Goal: Navigation & Orientation: Go to known website

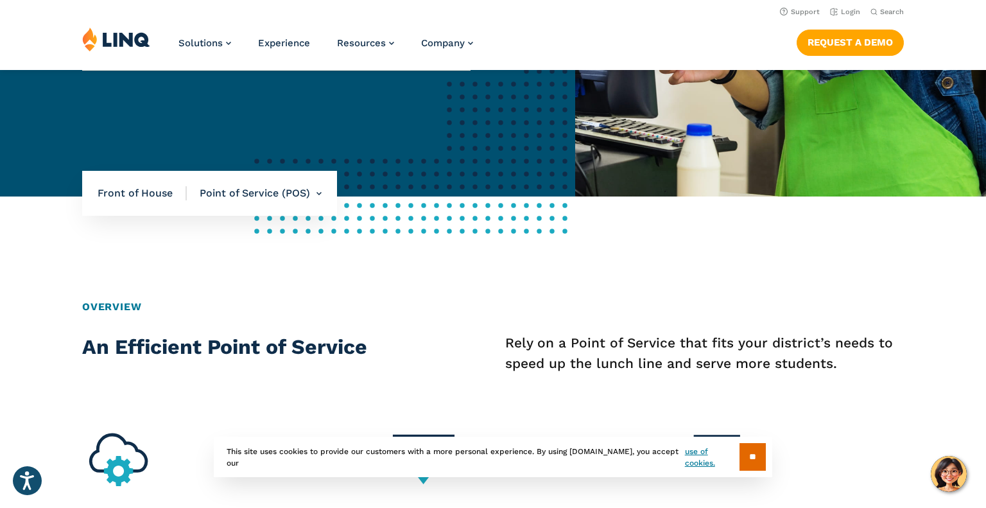
scroll to position [323, 0]
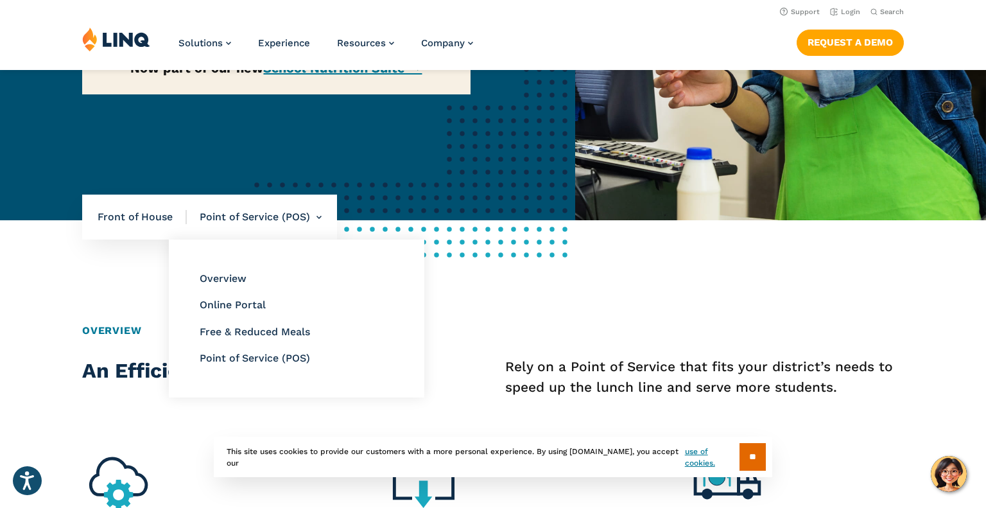
click at [306, 216] on li "Point of Service (POS) Overview Online Portal Free & Reduced Meals Point of Ser…" at bounding box center [254, 216] width 135 height 45
click at [264, 360] on link "Point of Service (POS)" at bounding box center [255, 358] width 110 height 12
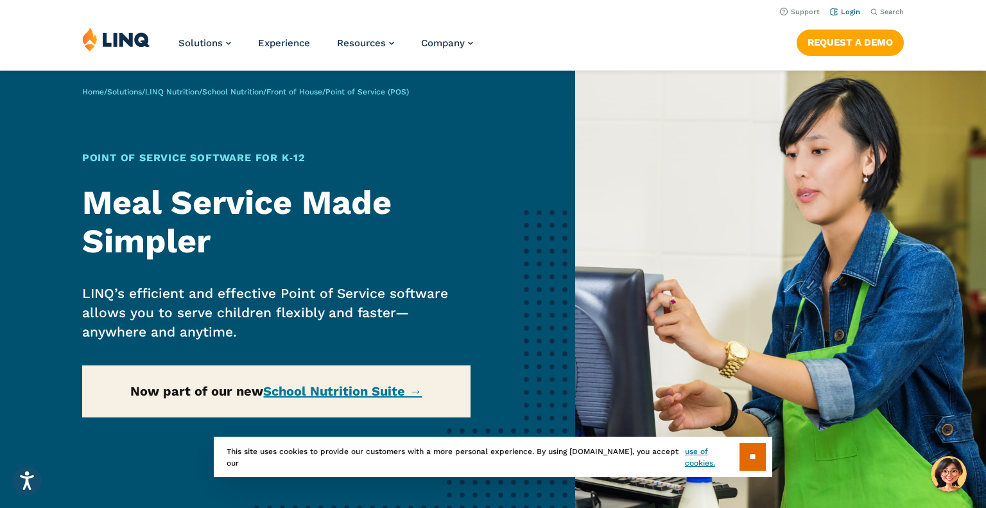
click at [856, 13] on link "Login" at bounding box center [845, 12] width 30 height 8
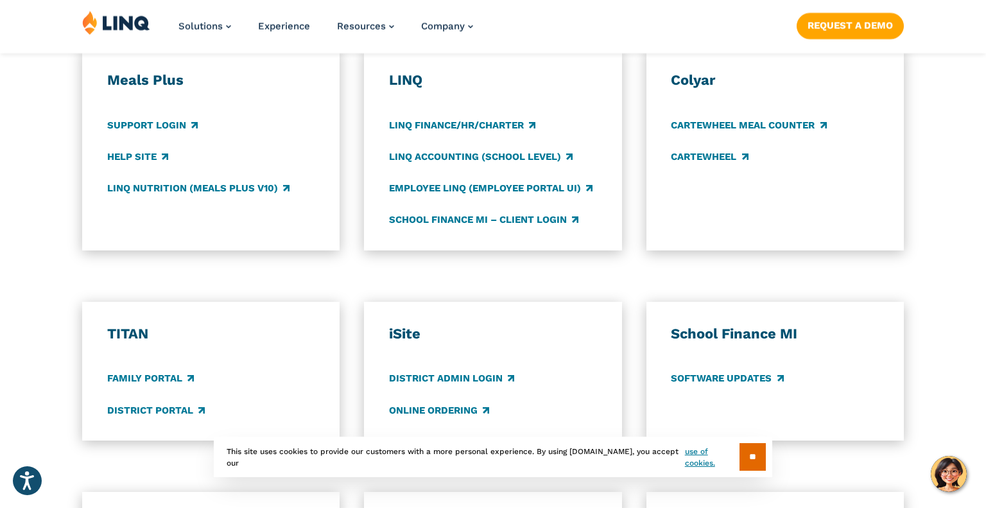
scroll to position [727, 0]
